Goal: Navigation & Orientation: Find specific page/section

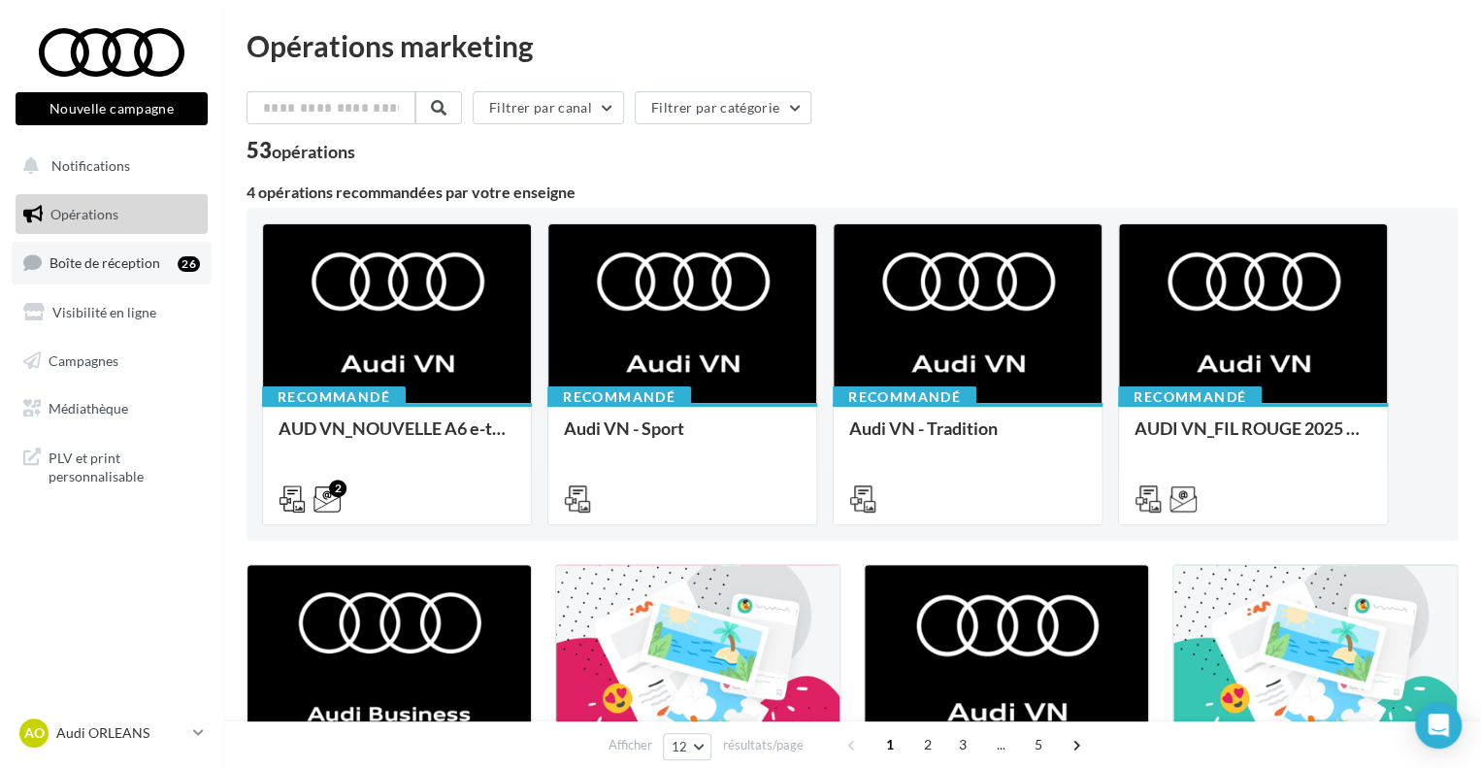
click at [78, 267] on span "Boîte de réception" at bounding box center [104, 262] width 111 height 16
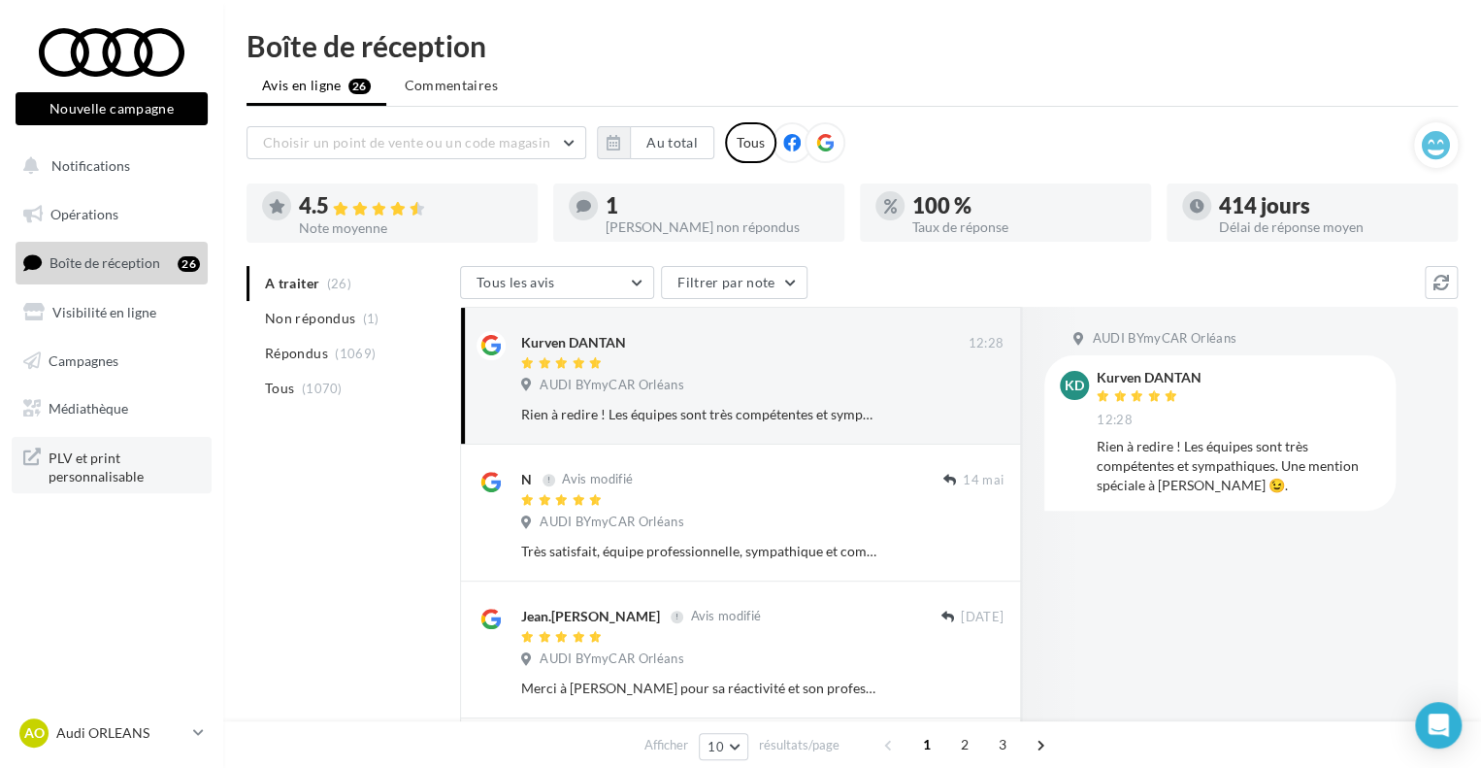
click at [106, 463] on span "PLV et print personnalisable" at bounding box center [124, 466] width 151 height 42
click at [641, 26] on html "Nouvelle campagne Nouvelle campagne Notifications Opérations Boîte de réception…" at bounding box center [740, 384] width 1481 height 768
click at [630, 56] on div "Boîte de réception" at bounding box center [852, 45] width 1211 height 29
click at [108, 211] on span "Opérations" at bounding box center [84, 214] width 68 height 16
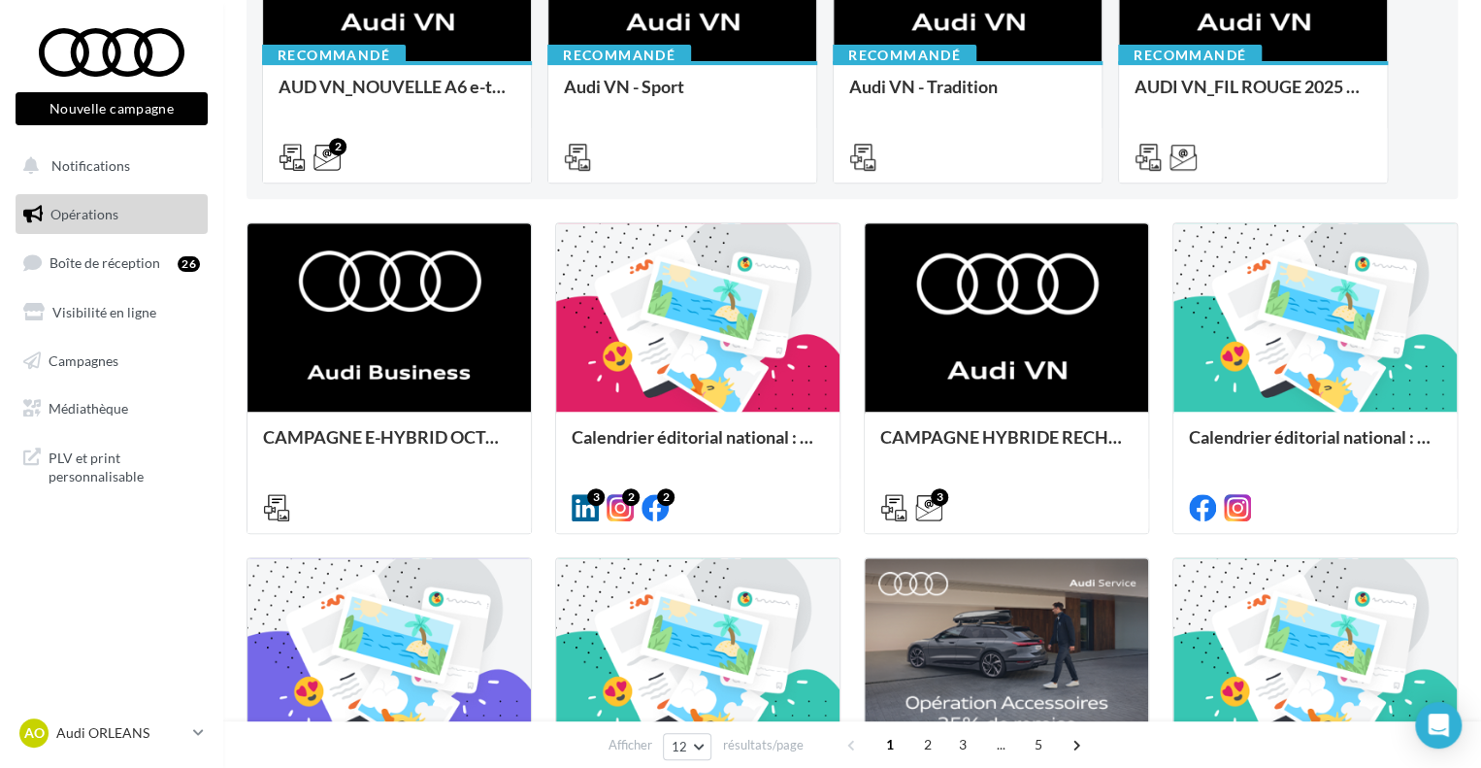
scroll to position [65, 0]
